Goal: Find specific page/section

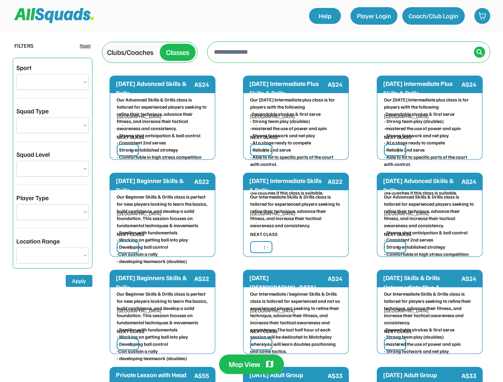
select select "**********"
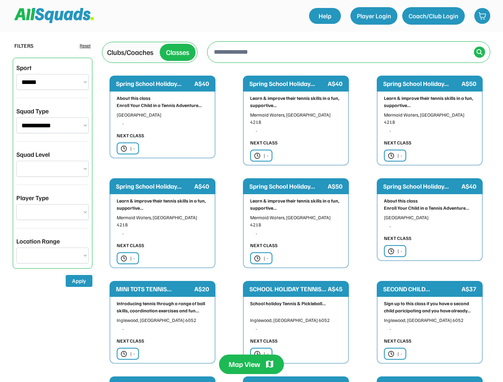
select select "******"
